Goal: Task Accomplishment & Management: Complete application form

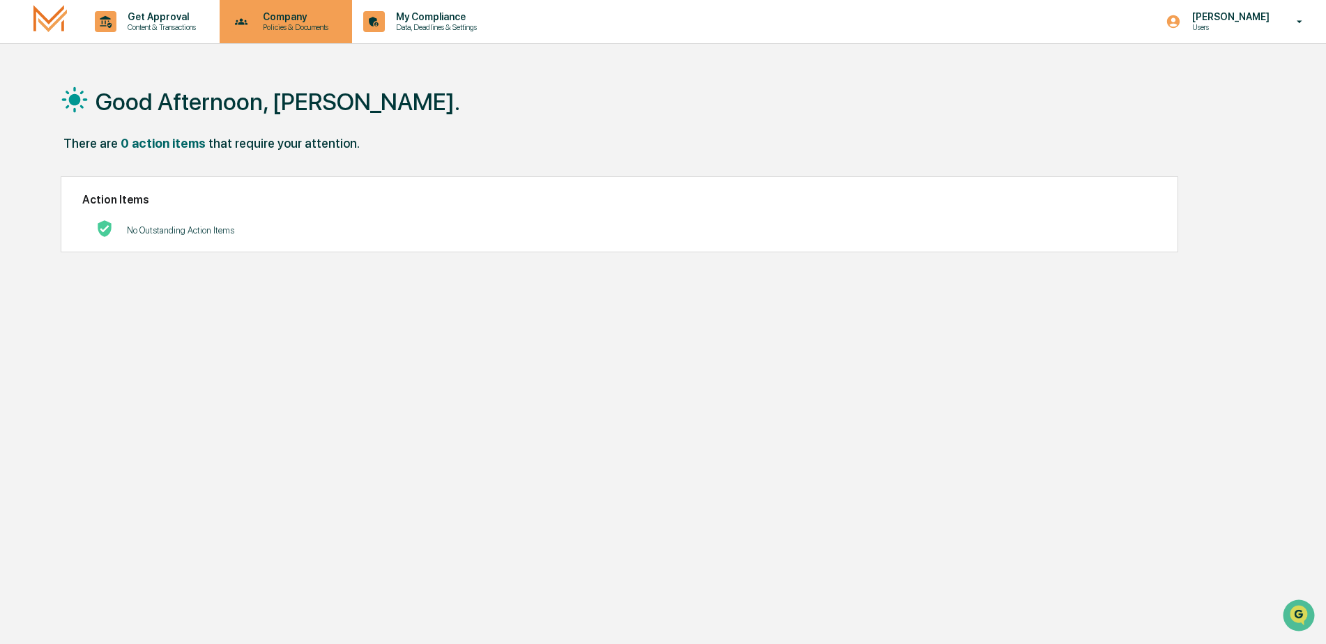
click at [296, 25] on p "Policies & Documents" at bounding box center [294, 27] width 84 height 10
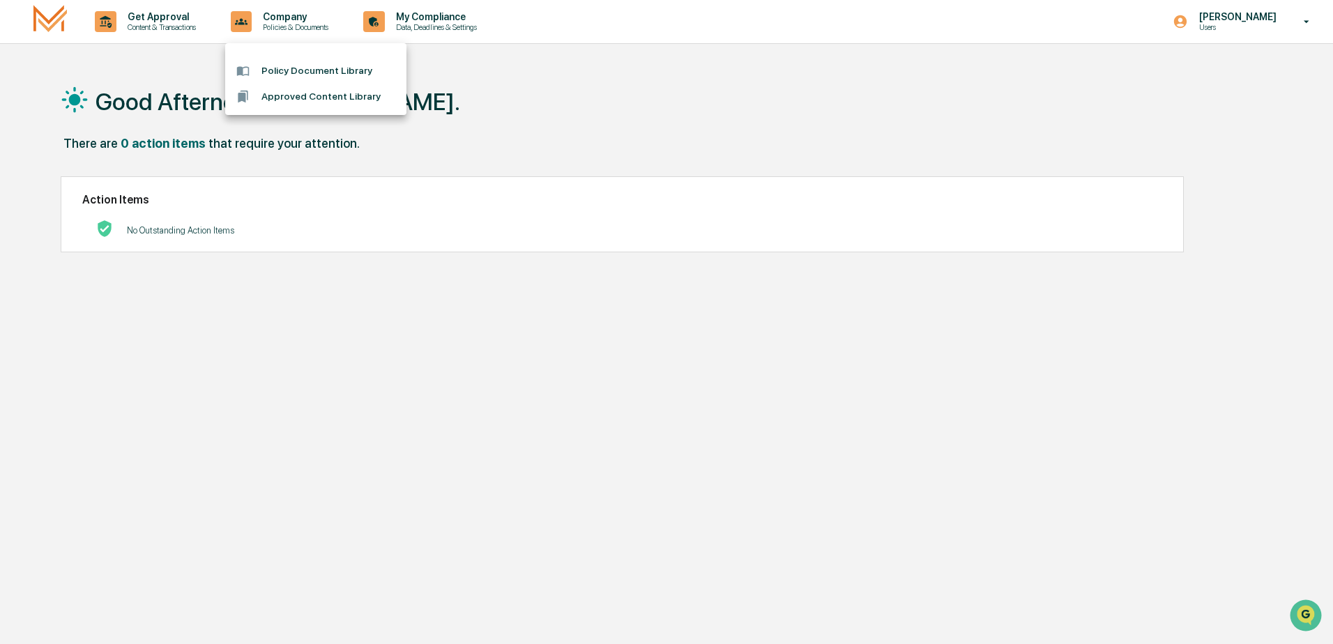
click at [306, 96] on li "Approved Content Library" at bounding box center [315, 97] width 181 height 26
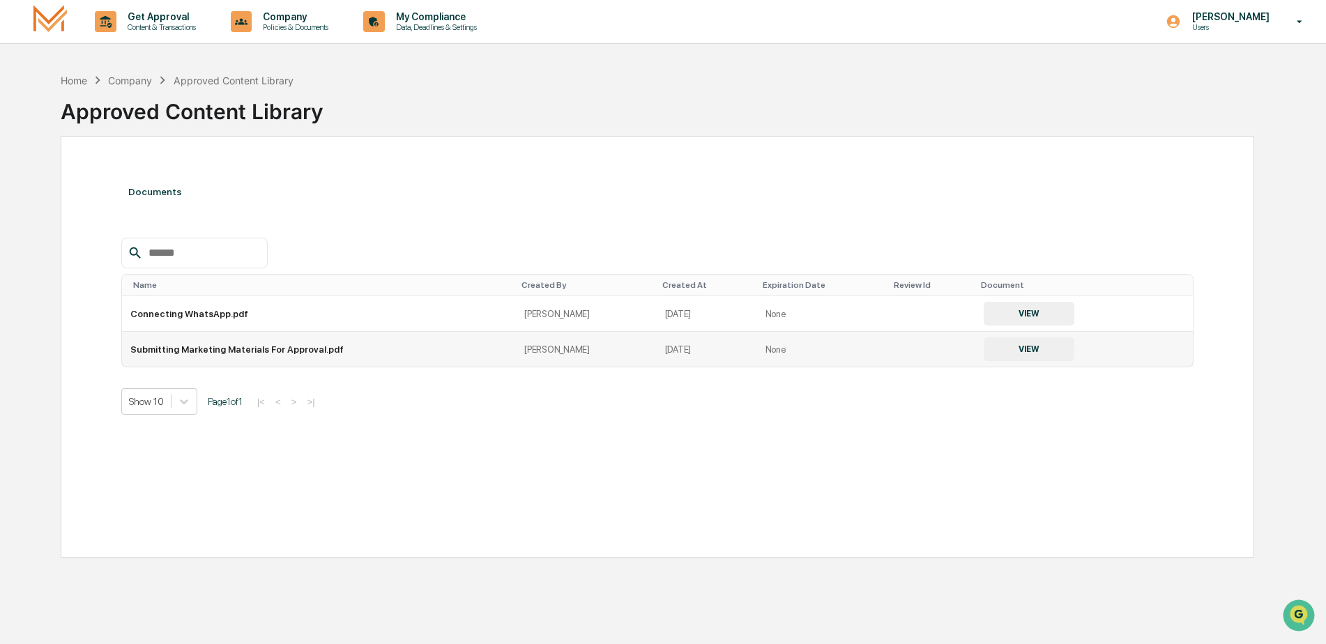
click at [213, 344] on td "Submitting Marketing Materials For Approval.pdf" at bounding box center [319, 349] width 395 height 35
click at [1002, 346] on button "VIEW" at bounding box center [1029, 349] width 91 height 24
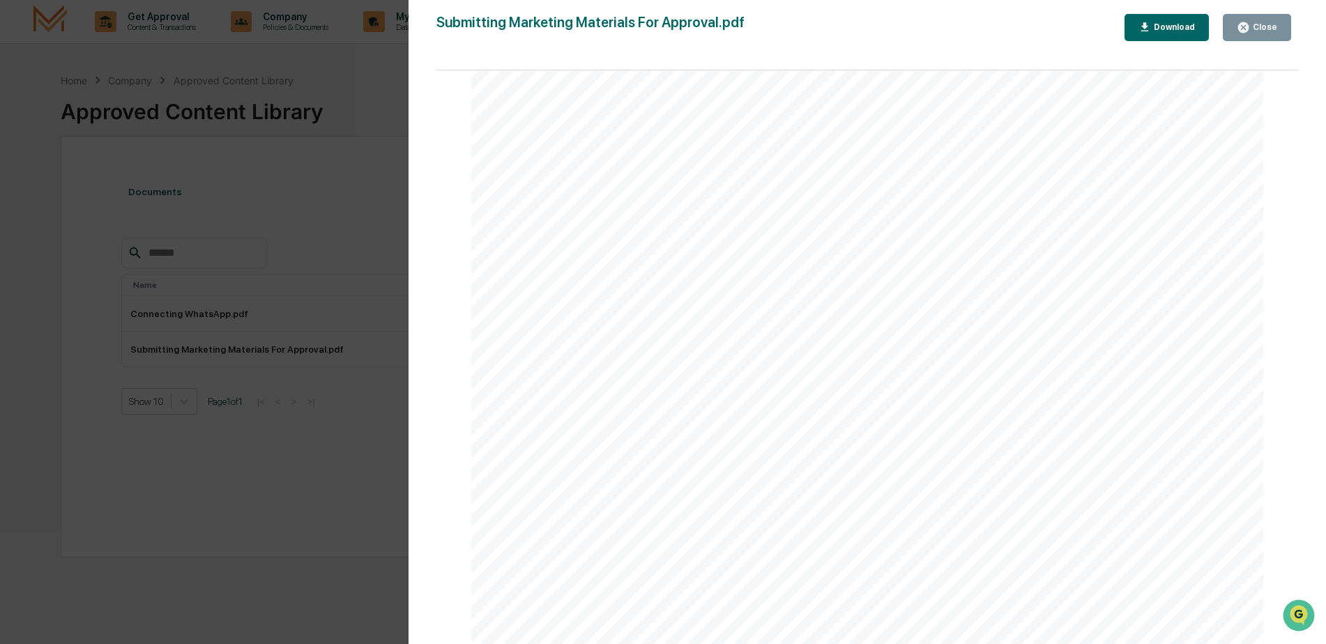
scroll to position [279, 0]
click at [1176, 29] on div "Download" at bounding box center [1173, 27] width 44 height 10
click at [1270, 27] on div "Close" at bounding box center [1263, 27] width 27 height 10
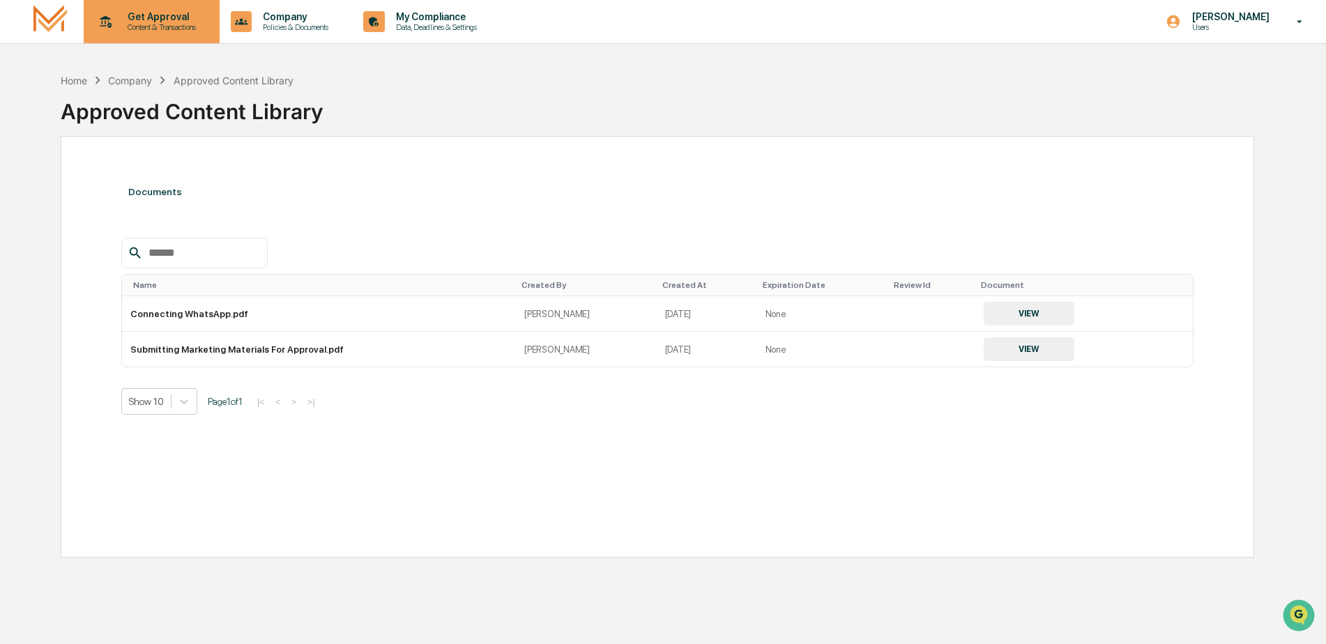
click at [160, 18] on p "Get Approval" at bounding box center [159, 16] width 86 height 11
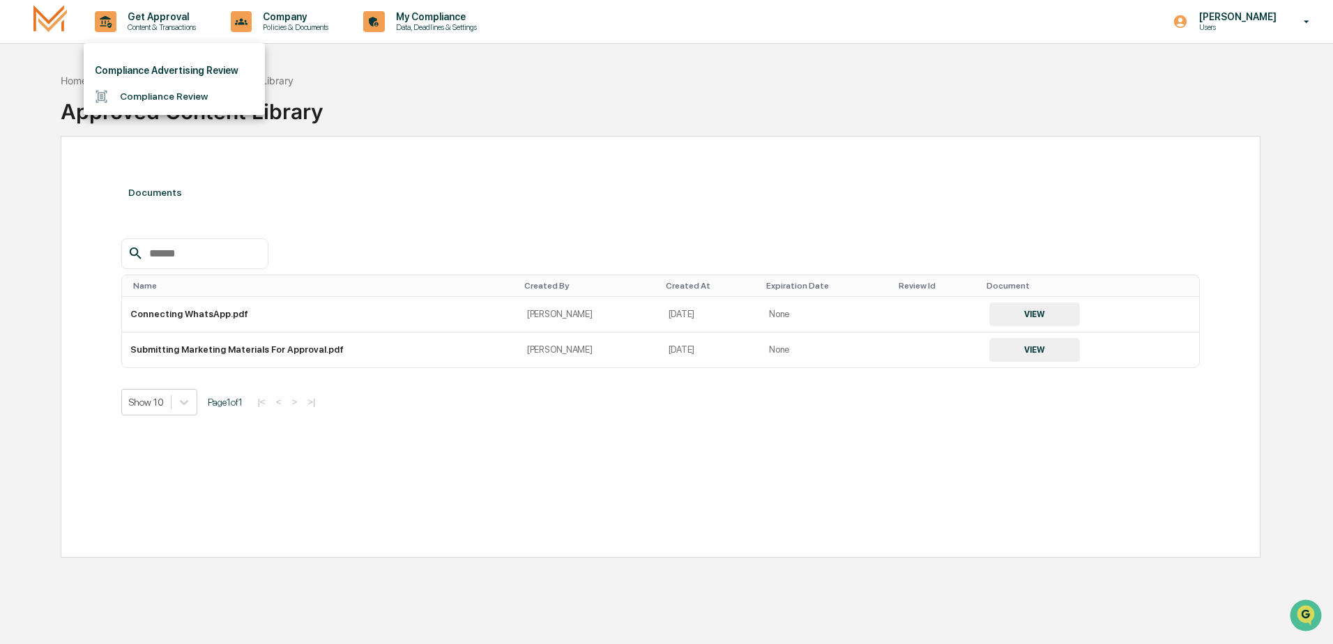
click at [186, 102] on li "Compliance Review" at bounding box center [174, 97] width 181 height 26
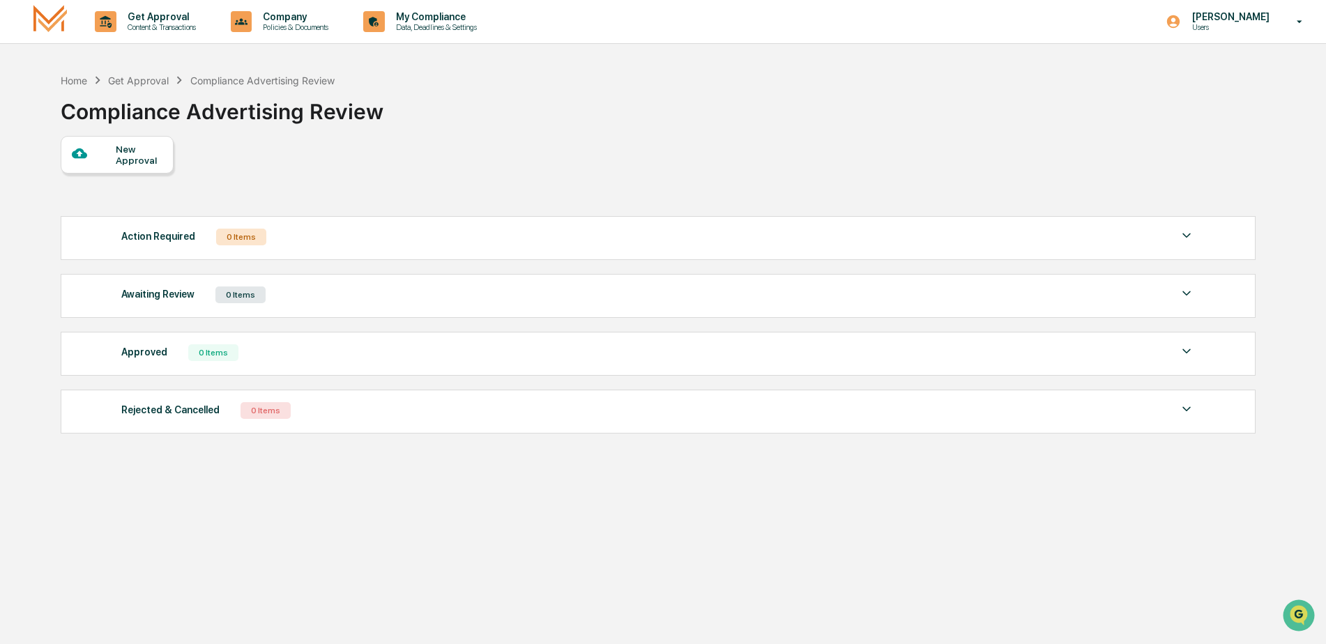
click at [126, 152] on div "New Approval" at bounding box center [139, 155] width 47 height 22
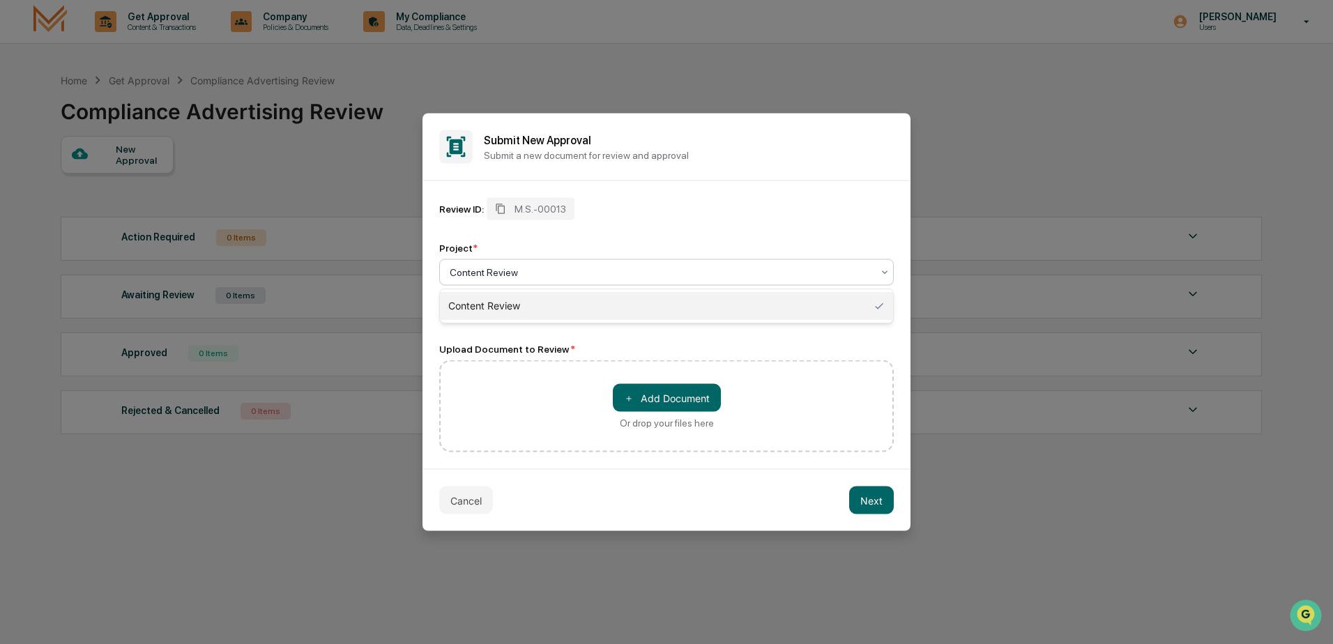
click at [886, 275] on icon at bounding box center [884, 272] width 11 height 11
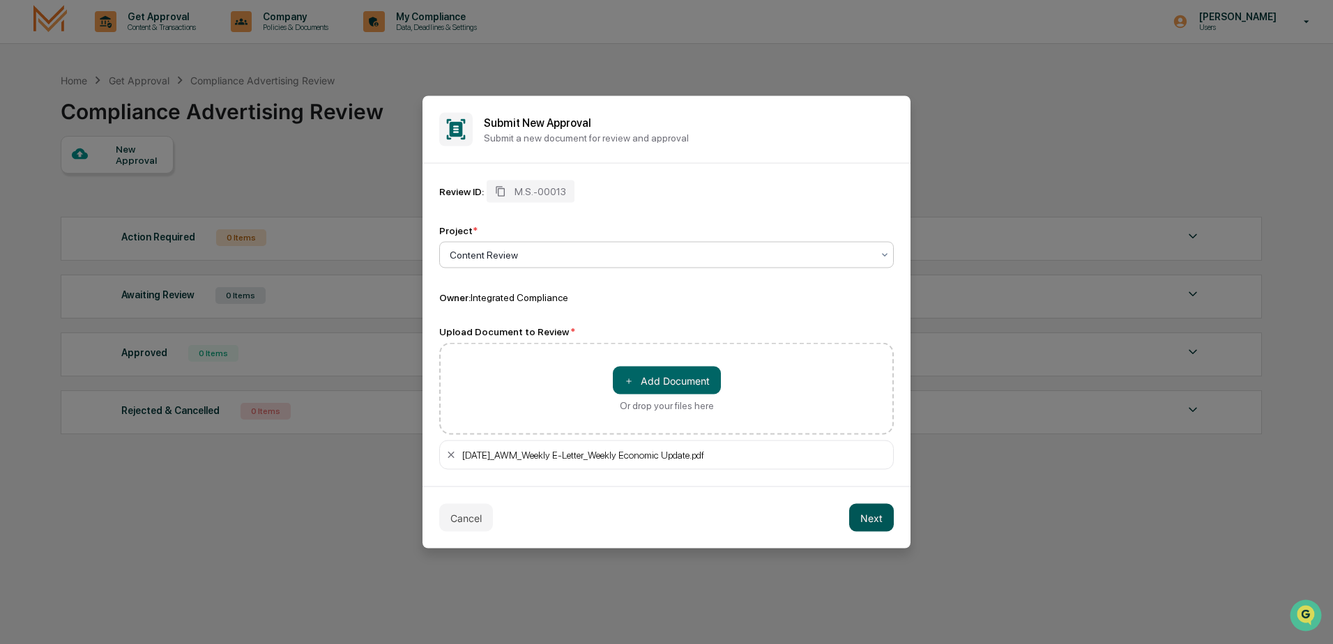
click at [869, 518] on button "Next" at bounding box center [871, 518] width 45 height 28
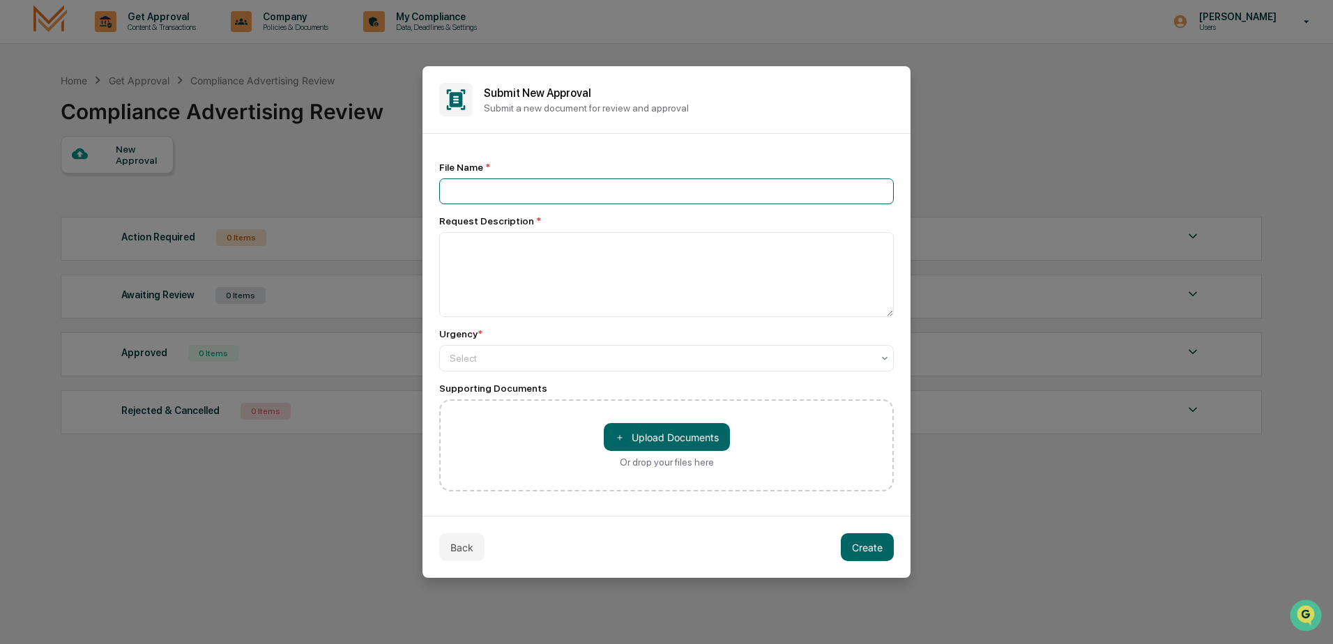
click at [471, 192] on input at bounding box center [666, 191] width 455 height 26
paste input "**********"
type input "**********"
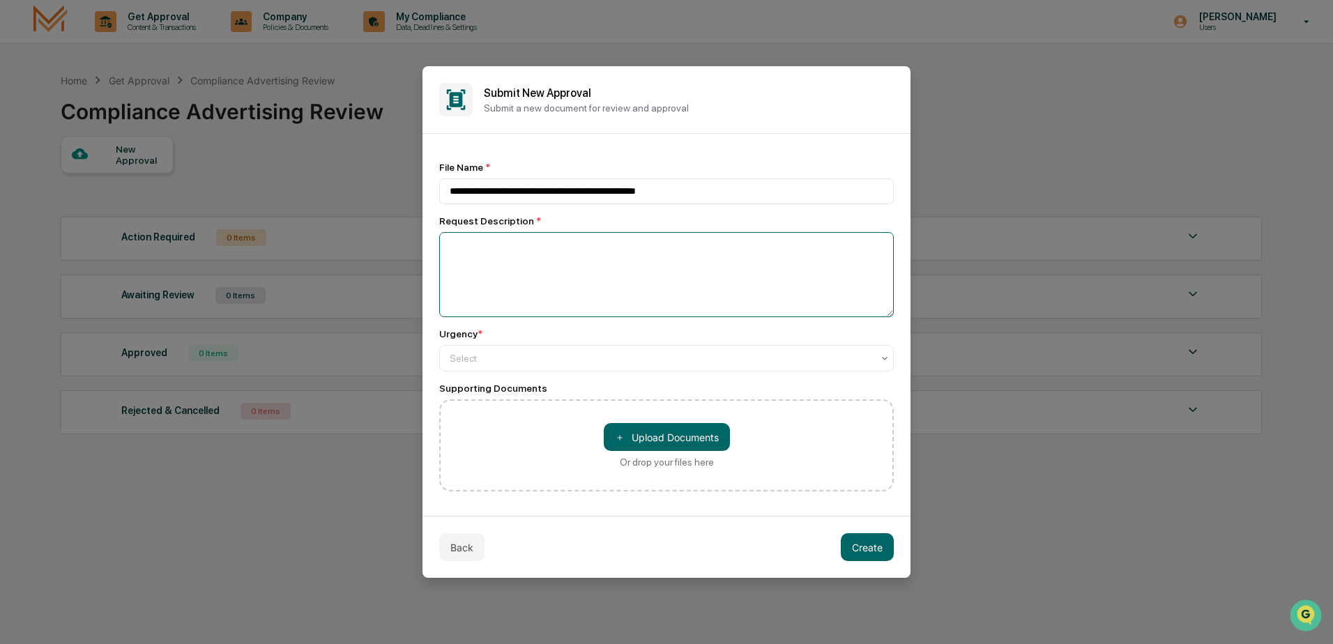
click at [470, 248] on textarea at bounding box center [666, 274] width 455 height 85
type textarea "**********"
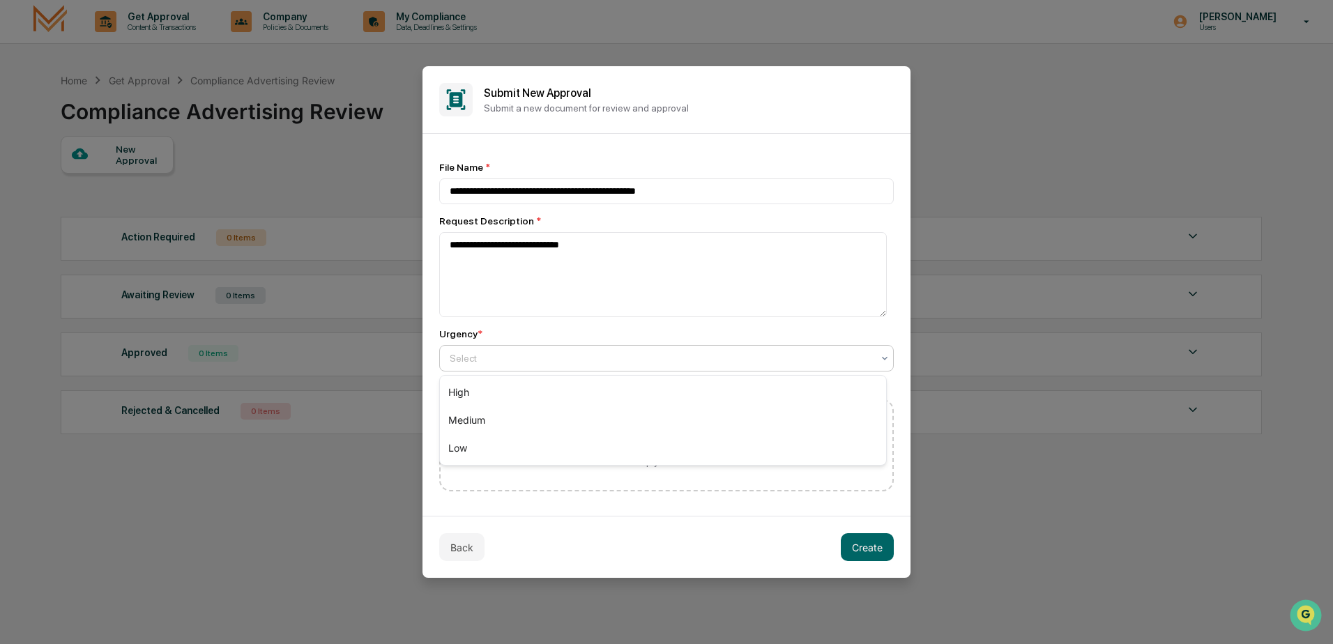
click at [829, 355] on div at bounding box center [661, 358] width 422 height 14
click at [793, 397] on div "High" at bounding box center [663, 393] width 446 height 28
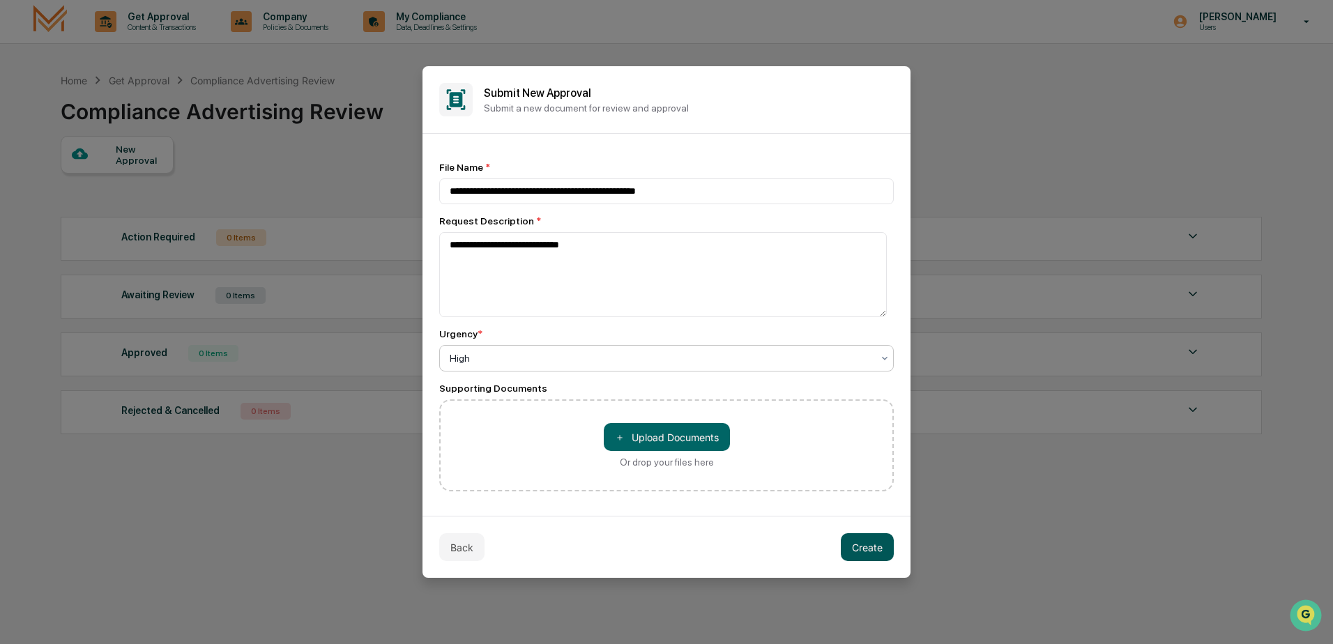
click at [868, 542] on button "Create" at bounding box center [867, 547] width 53 height 28
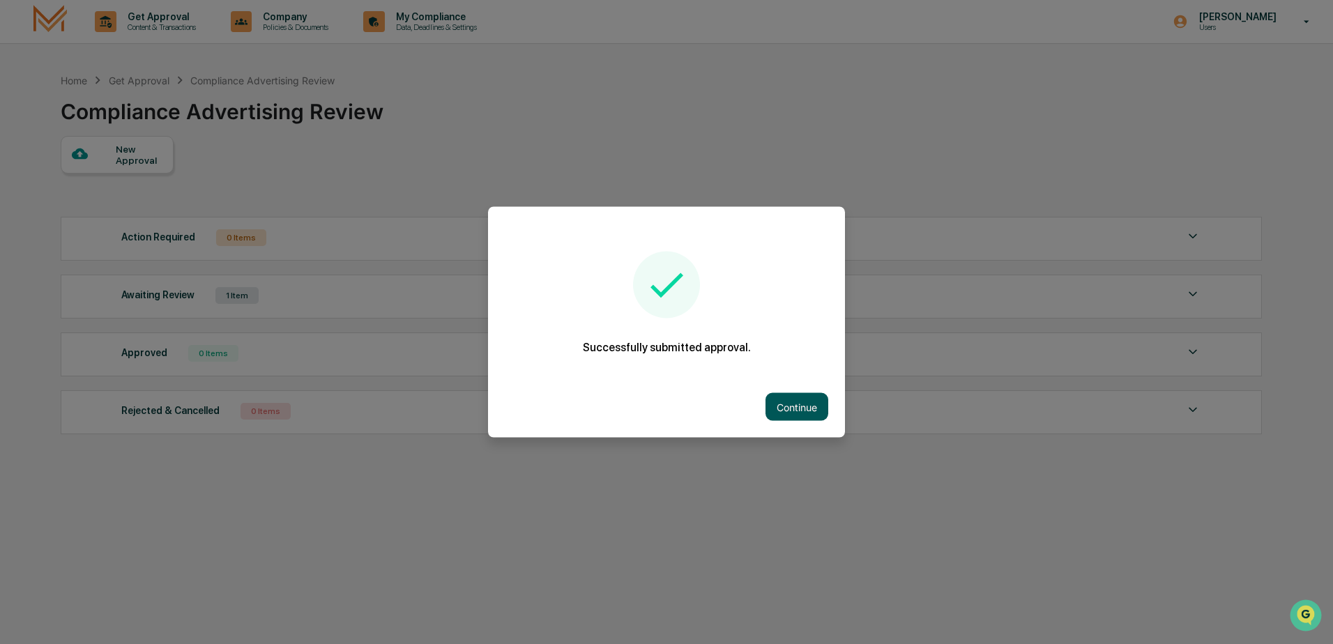
click at [783, 406] on button "Continue" at bounding box center [796, 407] width 63 height 28
